Goal: Task Accomplishment & Management: Complete application form

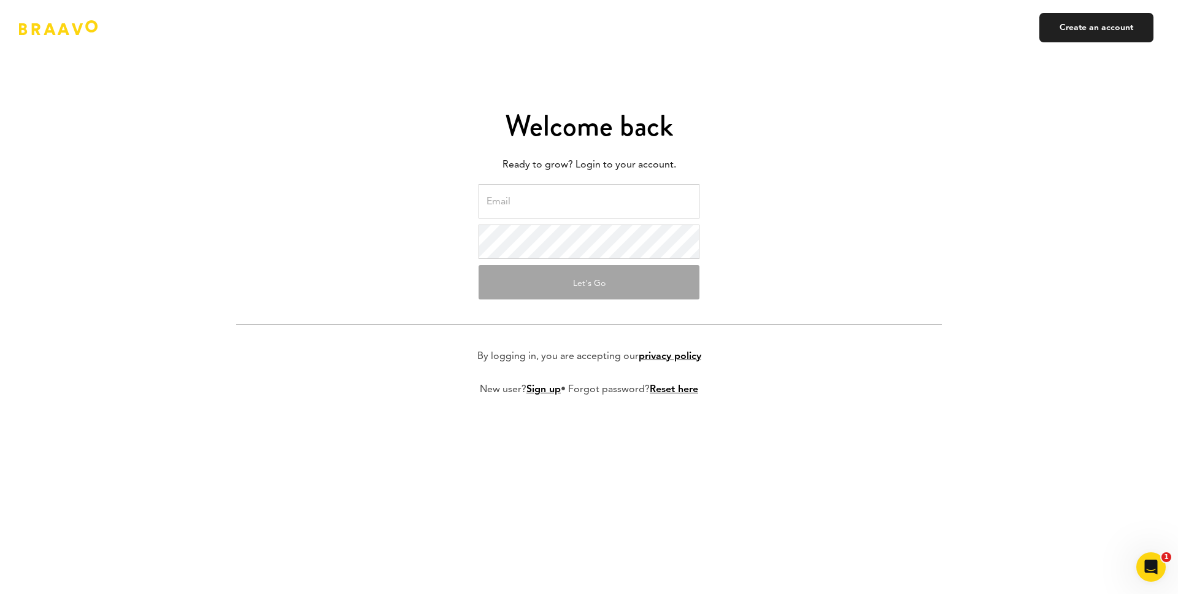
type input "johannes@peakpotentiallabs.com"
click at [596, 281] on button "Let's Go" at bounding box center [588, 282] width 221 height 34
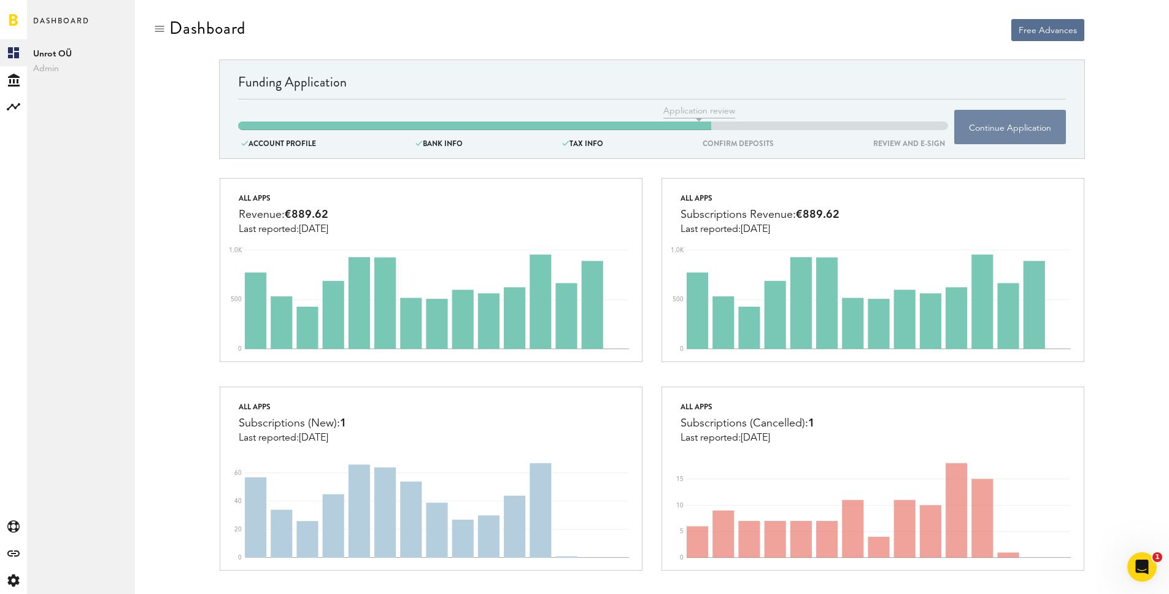
click at [1004, 119] on button "Continue Application" at bounding box center [1010, 127] width 112 height 34
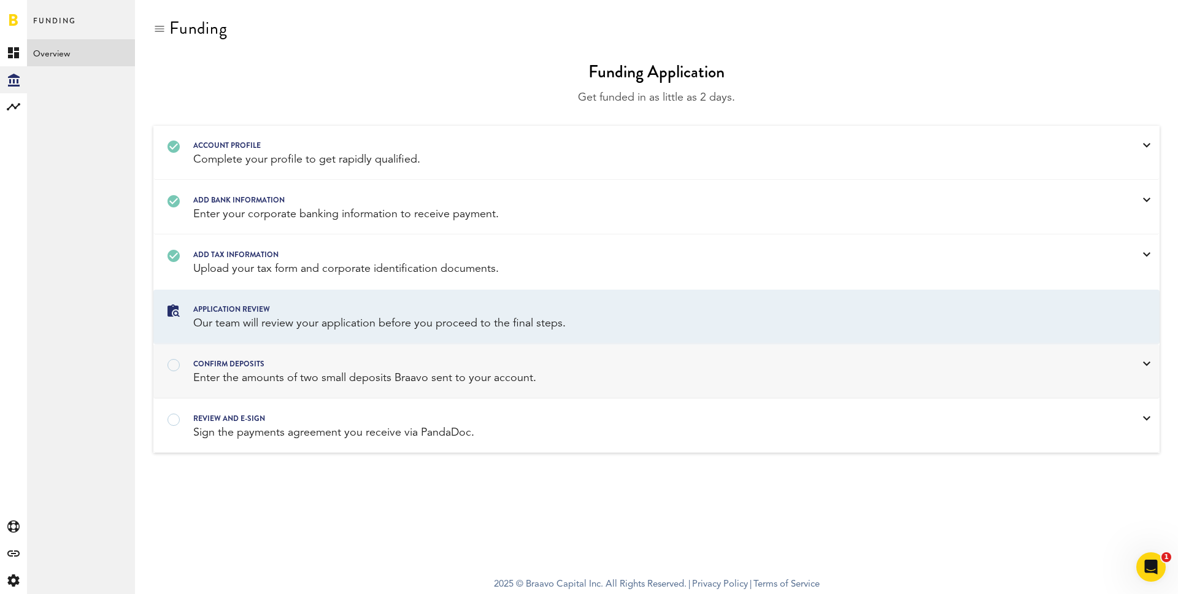
click at [291, 369] on div "confirm deposits" at bounding box center [640, 363] width 895 height 13
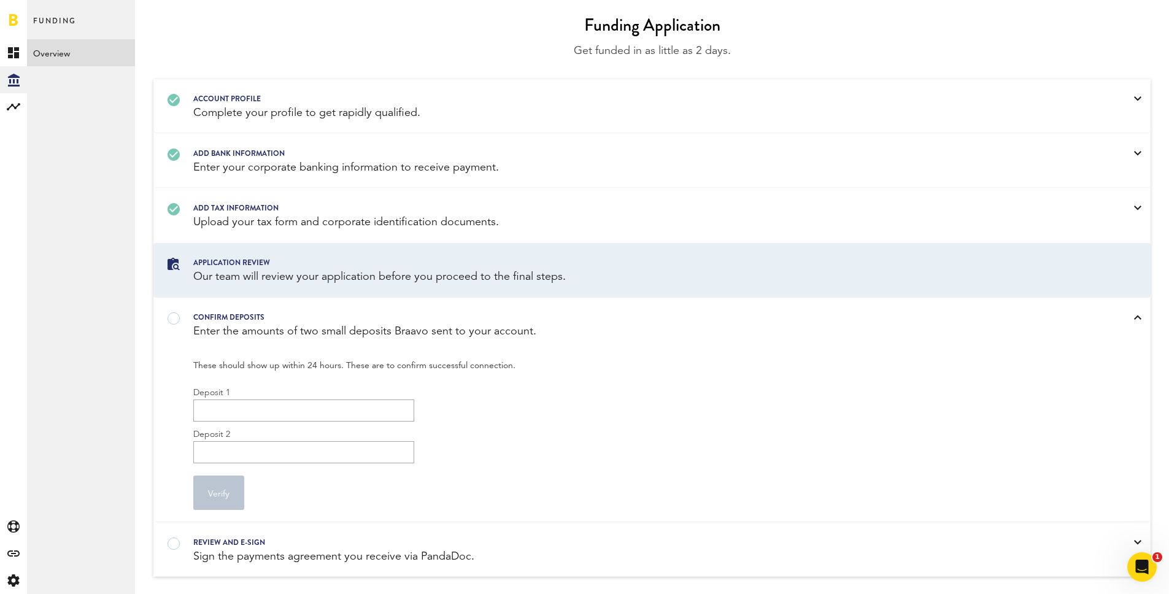
scroll to position [47, 0]
click at [213, 412] on input "Deposit 1" at bounding box center [303, 410] width 221 height 22
type input "0"
type input "0.54"
click at [224, 445] on input "Deposit 2" at bounding box center [303, 451] width 221 height 22
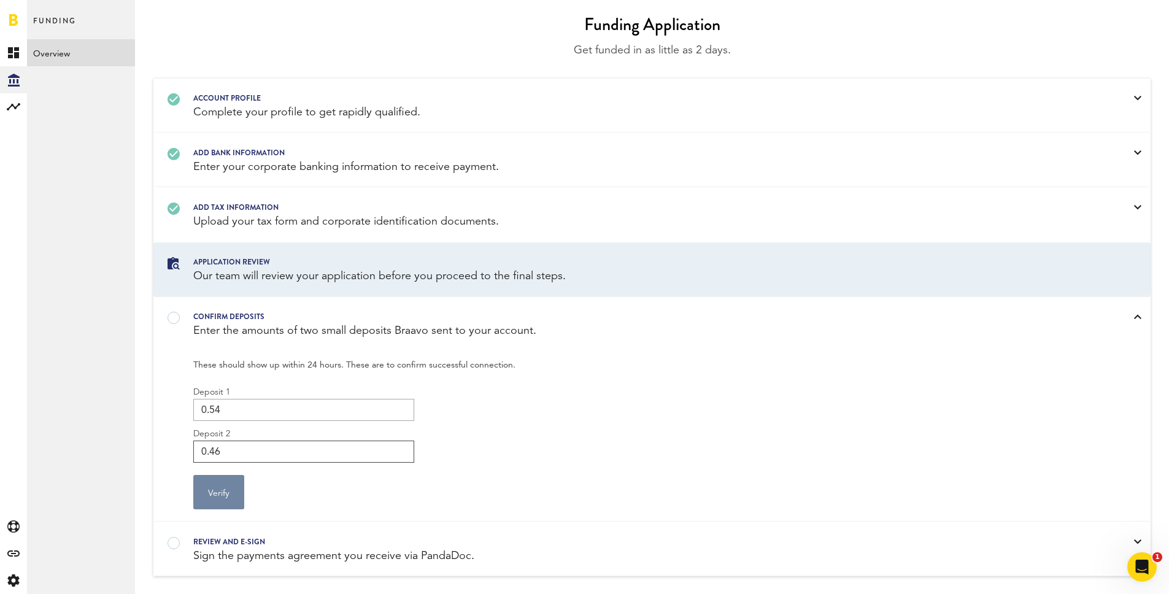
type input "0.46"
click at [216, 488] on button "Verify" at bounding box center [218, 492] width 51 height 34
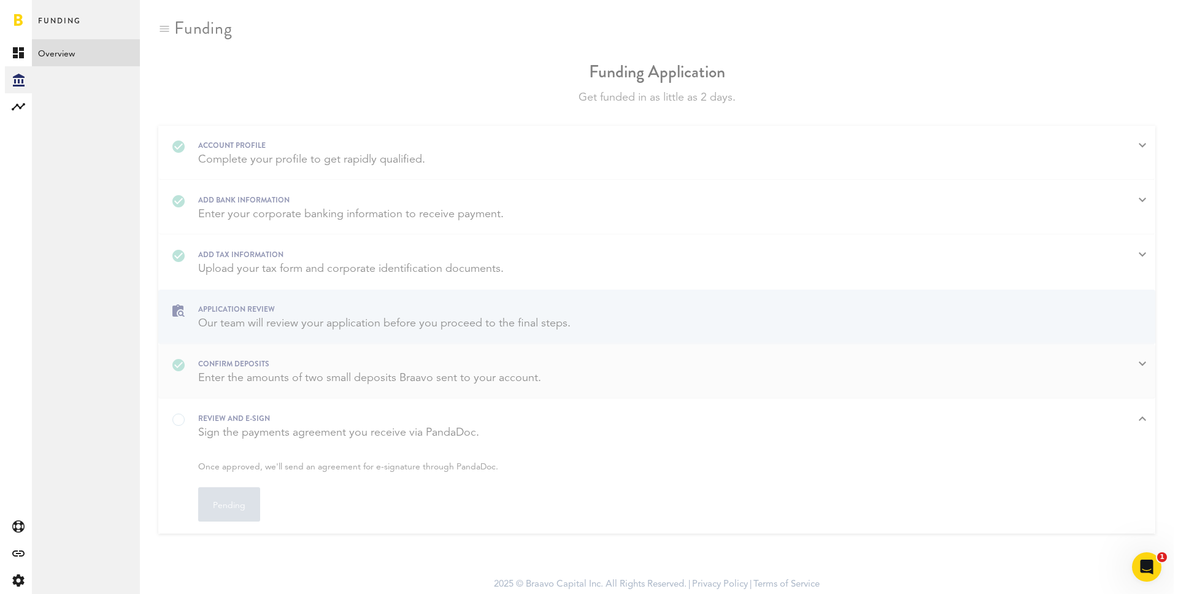
scroll to position [0, 0]
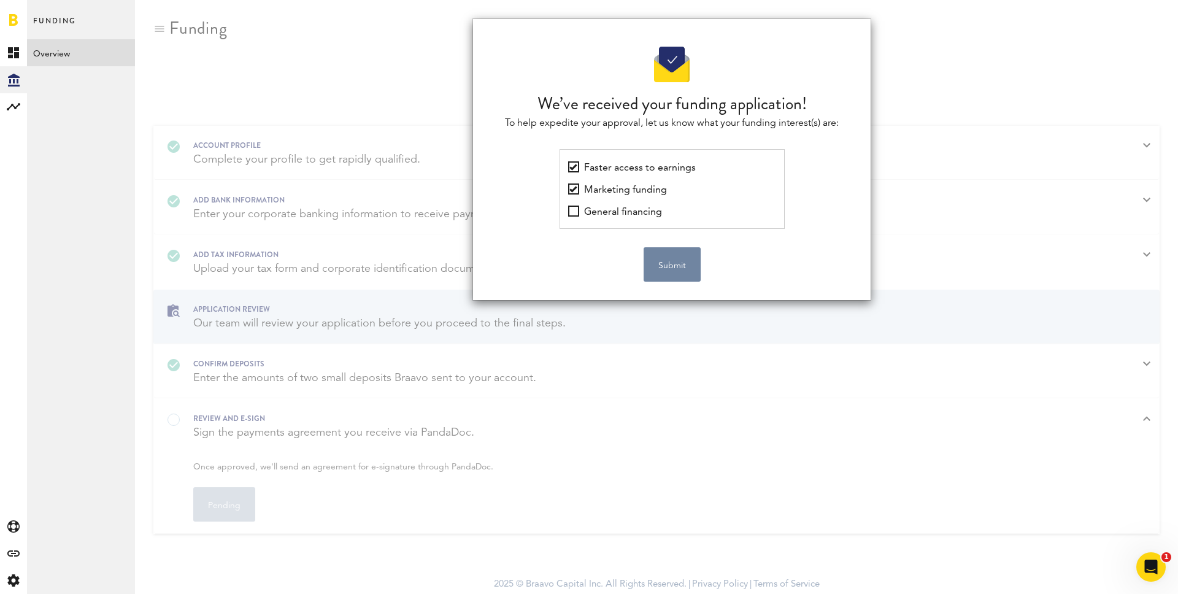
click at [667, 263] on button "Submit" at bounding box center [671, 264] width 57 height 34
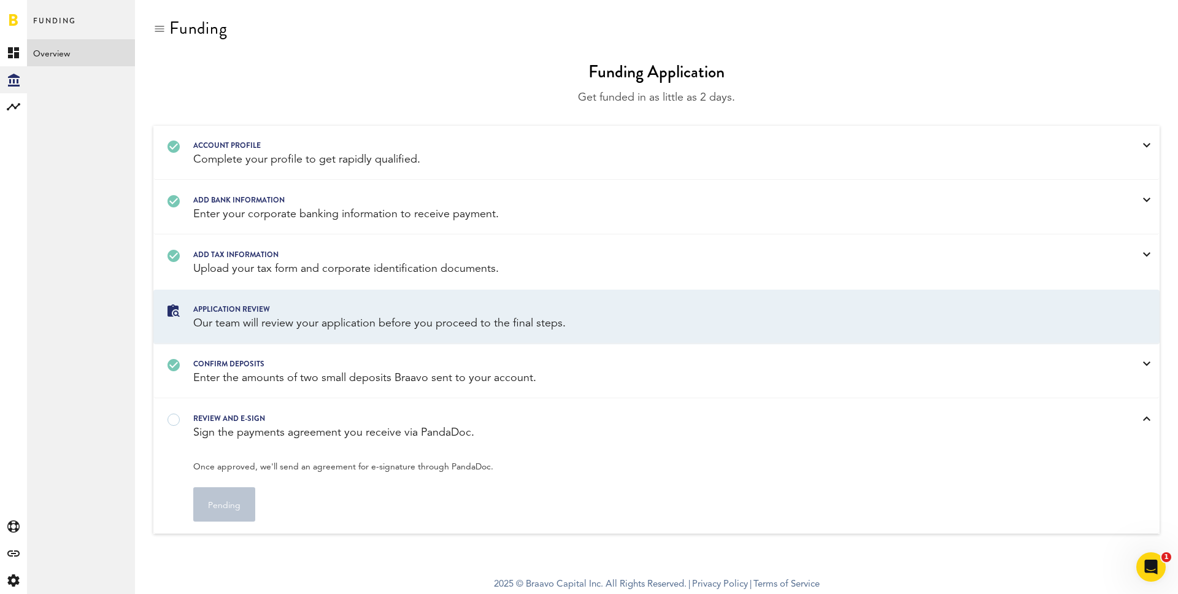
click at [280, 435] on div "Sign the payments agreement you receive via PandaDoc." at bounding box center [640, 432] width 895 height 15
click at [253, 427] on div "Sign the payments agreement you receive via PandaDoc." at bounding box center [640, 432] width 895 height 15
click at [321, 366] on div "confirm deposits" at bounding box center [640, 363] width 895 height 13
